Goal: Task Accomplishment & Management: Manage account settings

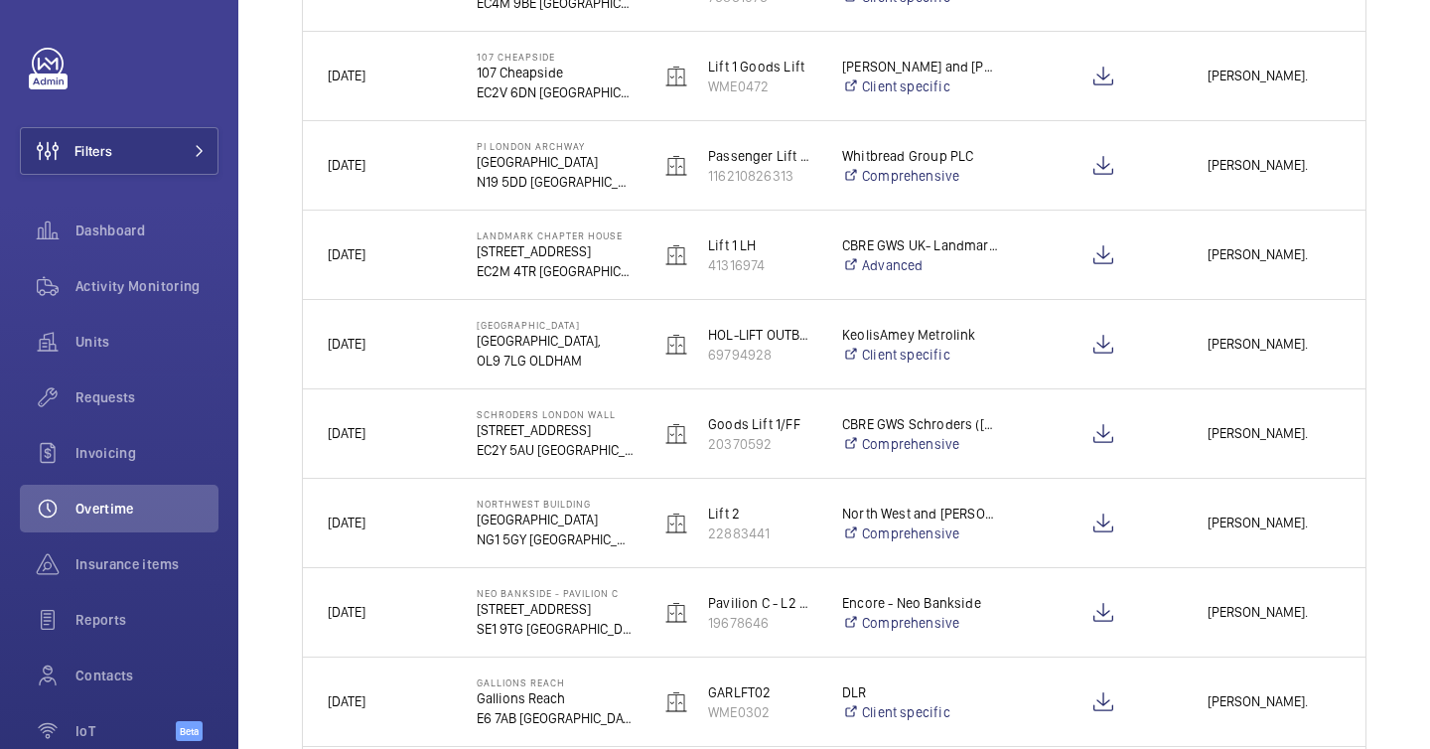
scroll to position [514, 0]
click at [169, 435] on div "Invoicing" at bounding box center [119, 453] width 199 height 48
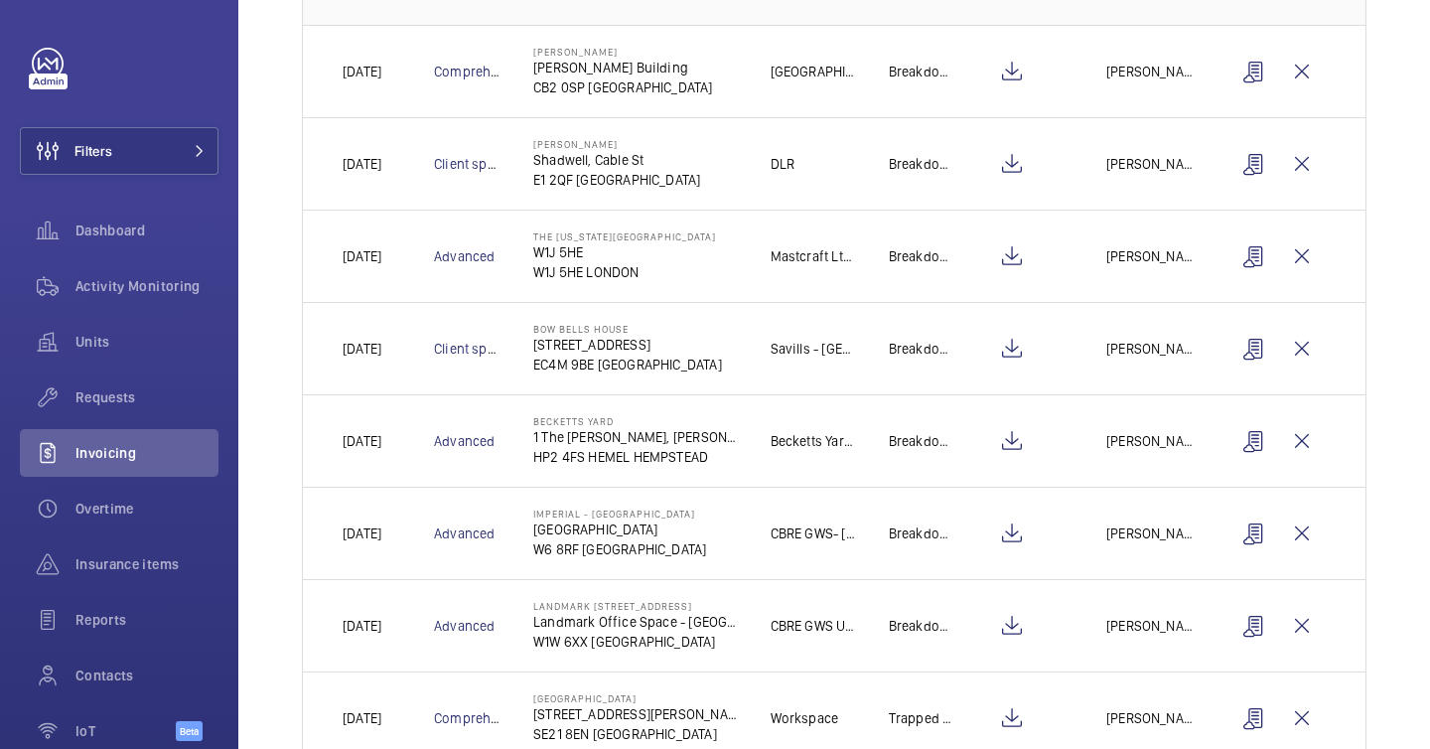
scroll to position [596, 0]
